Goal: Find contact information: Find contact information

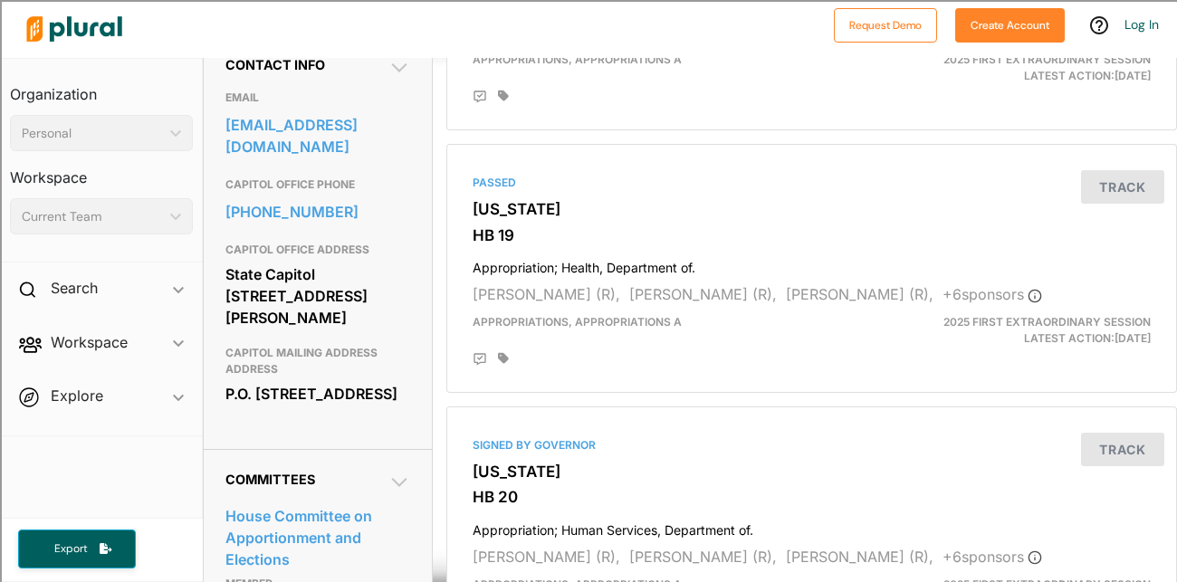
scroll to position [589, 0]
drag, startPoint x: 228, startPoint y: 281, endPoint x: 314, endPoint y: 299, distance: 87.9
click at [314, 299] on div "State Capitol [STREET_ADDRESS][PERSON_NAME]" at bounding box center [317, 295] width 185 height 71
click at [278, 291] on div "State Capitol [STREET_ADDRESS][PERSON_NAME]" at bounding box center [317, 295] width 185 height 71
drag, startPoint x: 313, startPoint y: 310, endPoint x: 226, endPoint y: 280, distance: 92.2
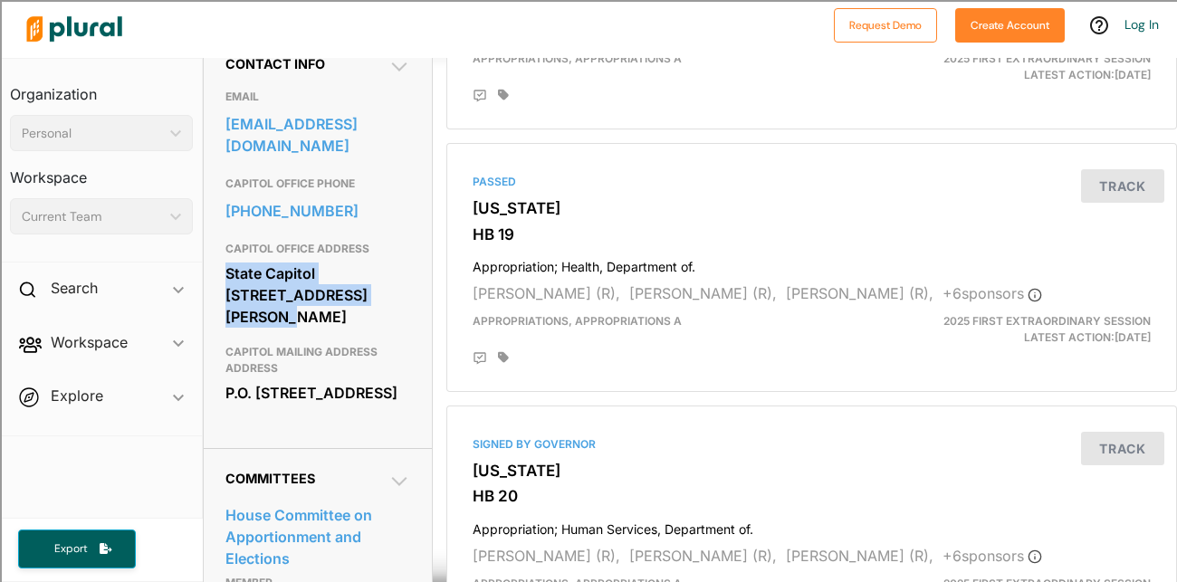
click at [226, 280] on div "State Capitol [STREET_ADDRESS][PERSON_NAME]" at bounding box center [317, 295] width 185 height 71
copy div "State Capitol [STREET_ADDRESS][PERSON_NAME]"
